Goal: Download file/media

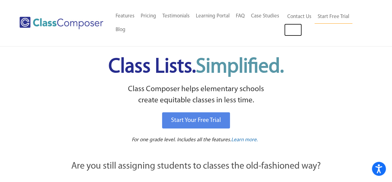
click at [300, 29] on link "Log In" at bounding box center [294, 30] width 18 height 12
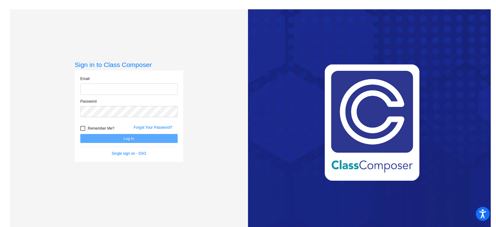
type input "[EMAIL_ADDRESS][PERSON_NAME][DOMAIN_NAME]"
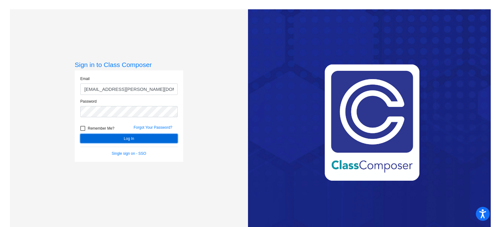
click at [132, 139] on button "Log In" at bounding box center [128, 138] width 97 height 9
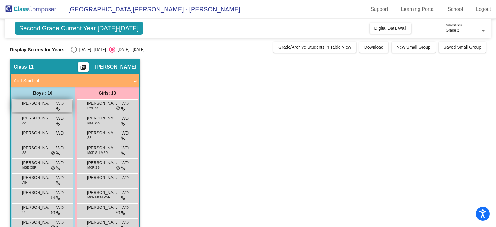
click at [32, 106] on span "[PERSON_NAME]" at bounding box center [37, 103] width 31 height 6
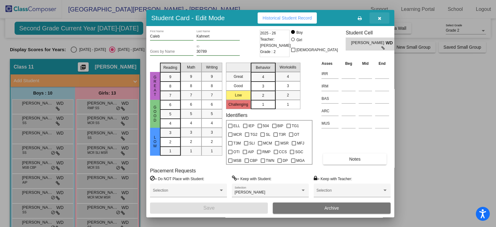
click at [381, 18] on icon "button" at bounding box center [379, 18] width 3 height 4
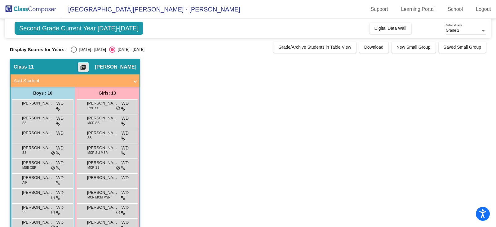
click at [87, 69] on mat-icon "picture_as_pdf" at bounding box center [82, 68] width 7 height 9
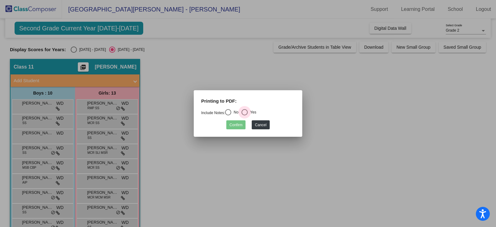
click at [247, 110] on div "Select an option" at bounding box center [245, 112] width 6 height 6
click at [245, 115] on input "Yes" at bounding box center [244, 115] width 0 height 0
radio input "true"
click at [232, 122] on button "Confirm" at bounding box center [235, 124] width 19 height 9
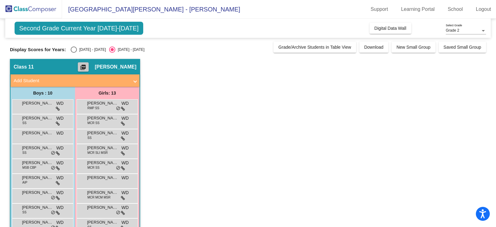
click at [87, 65] on mat-icon "picture_as_pdf" at bounding box center [82, 68] width 7 height 9
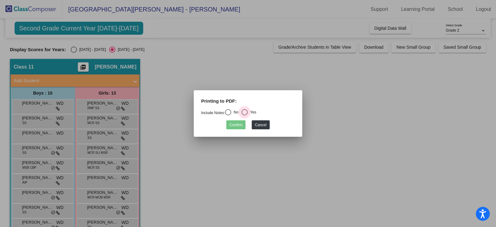
click at [248, 109] on div "Select an option" at bounding box center [245, 112] width 6 height 6
click at [245, 115] on input "Yes" at bounding box center [244, 115] width 0 height 0
radio input "true"
click at [240, 124] on button "Confirm" at bounding box center [235, 124] width 19 height 9
